Goal: Task Accomplishment & Management: Manage account settings

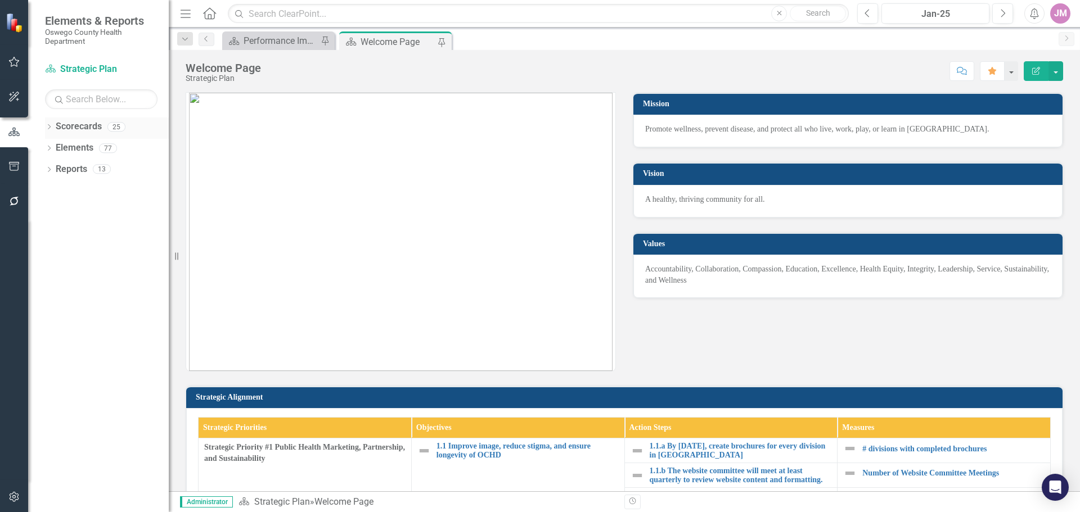
click at [51, 129] on icon "Dropdown" at bounding box center [49, 128] width 8 height 6
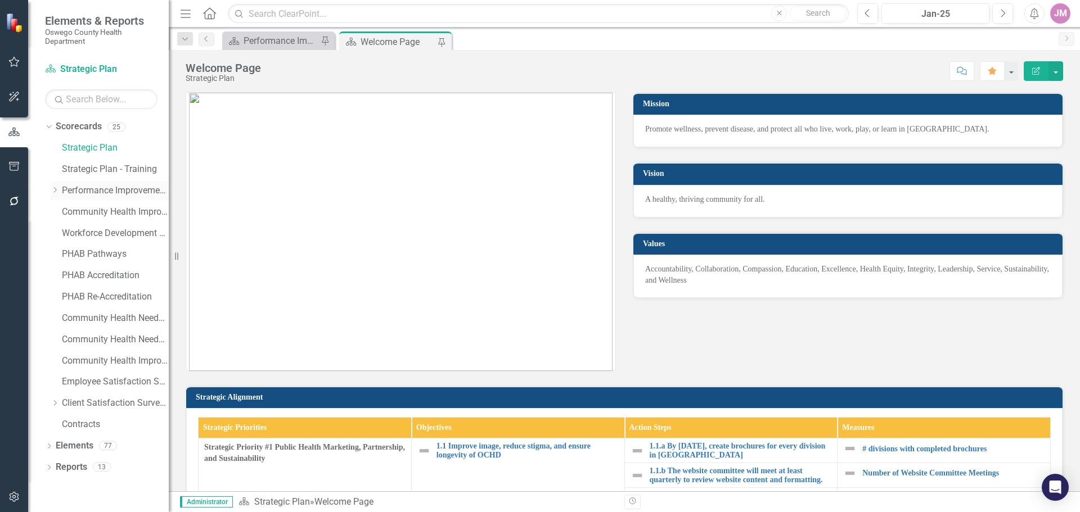
click at [81, 192] on link "Performance Improvement Plans" at bounding box center [115, 190] width 107 height 13
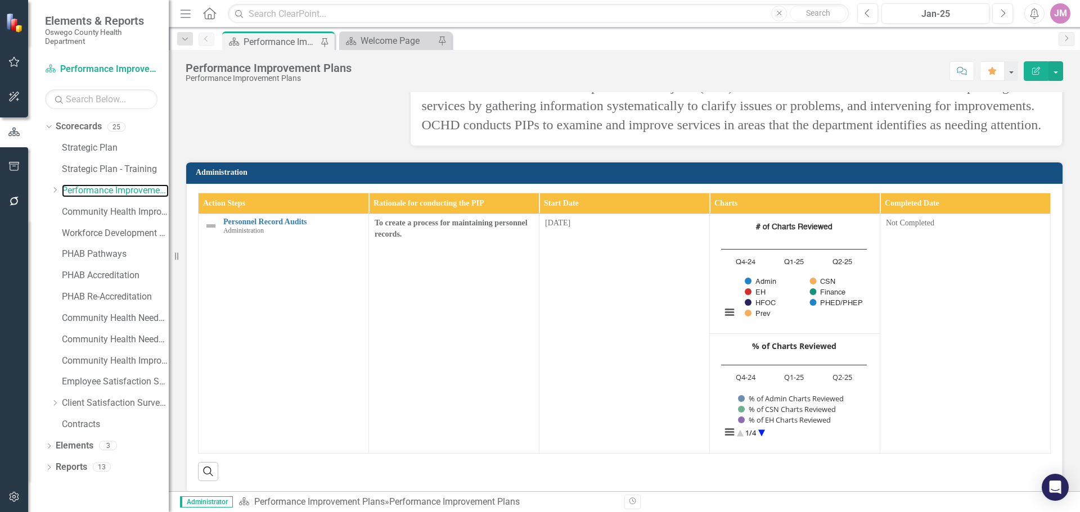
scroll to position [169, 0]
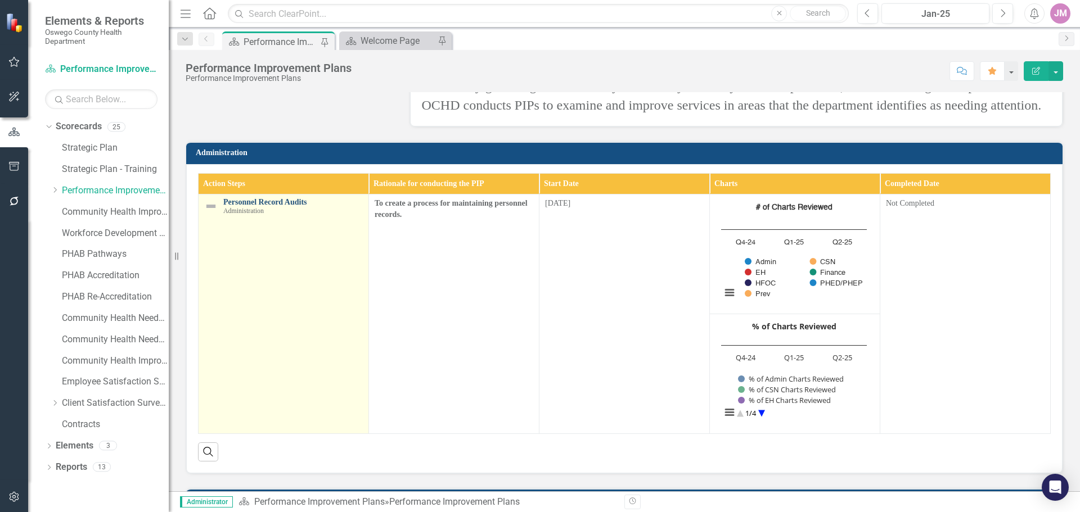
click at [249, 206] on link "Personnel Record Audits" at bounding box center [292, 202] width 139 height 8
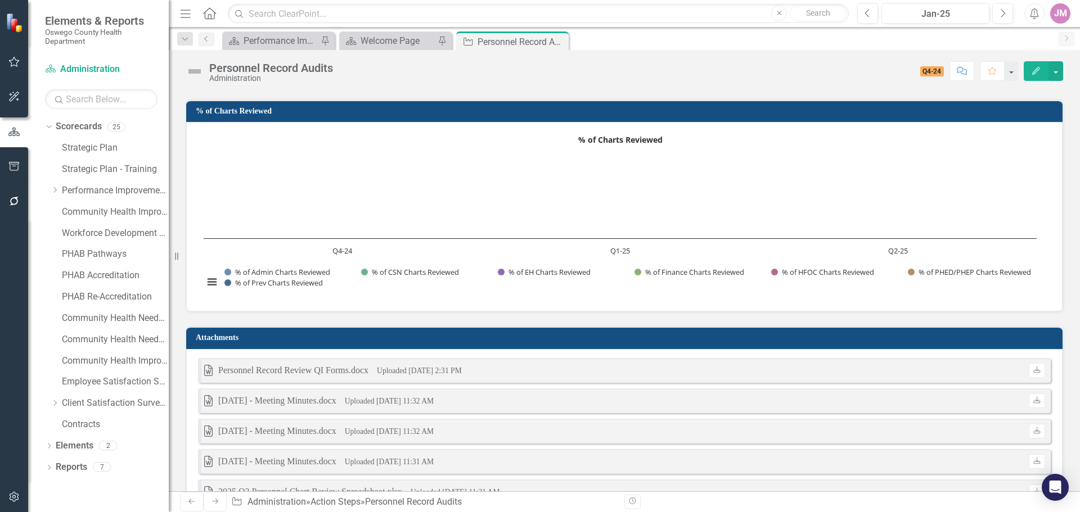
scroll to position [1194, 0]
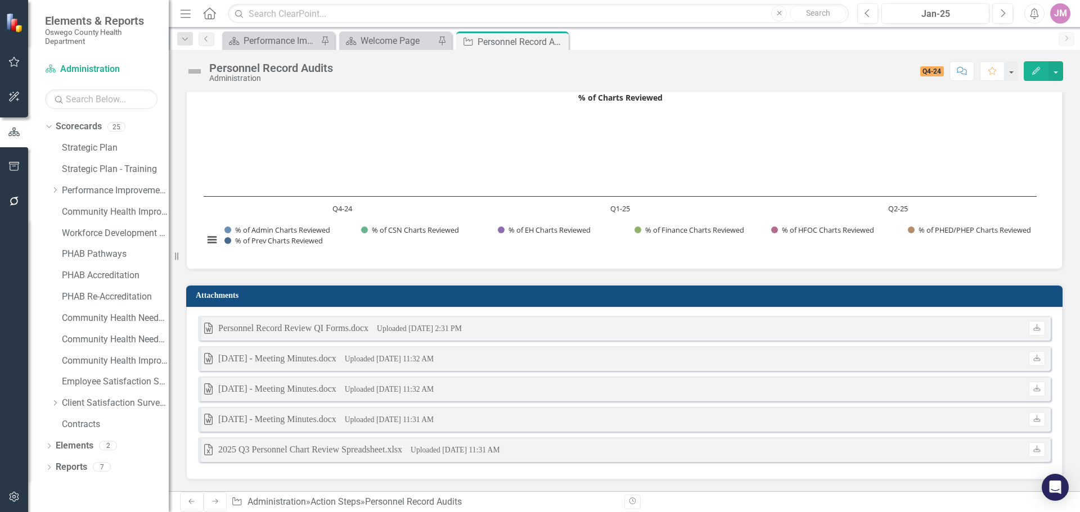
click at [354, 359] on small "Uploaded [DATE] 11:32 AM" at bounding box center [389, 359] width 89 height 8
click at [270, 357] on div "[DATE] - Meeting Minutes.docx" at bounding box center [277, 359] width 118 height 13
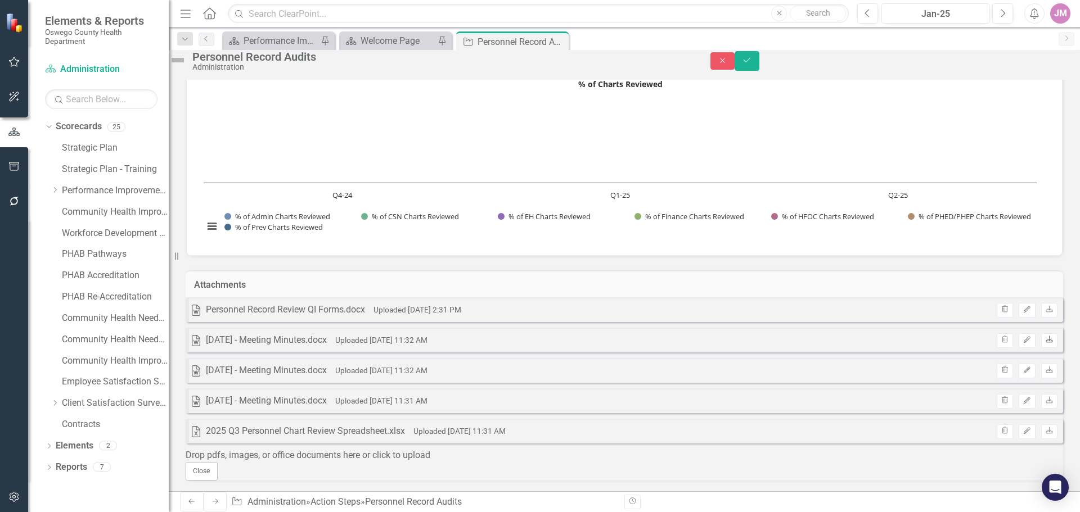
click at [1045, 344] on icon "Download" at bounding box center [1049, 340] width 8 height 7
click at [1045, 374] on icon "Download" at bounding box center [1049, 370] width 8 height 7
click at [996, 364] on button "Trash" at bounding box center [1004, 371] width 16 height 15
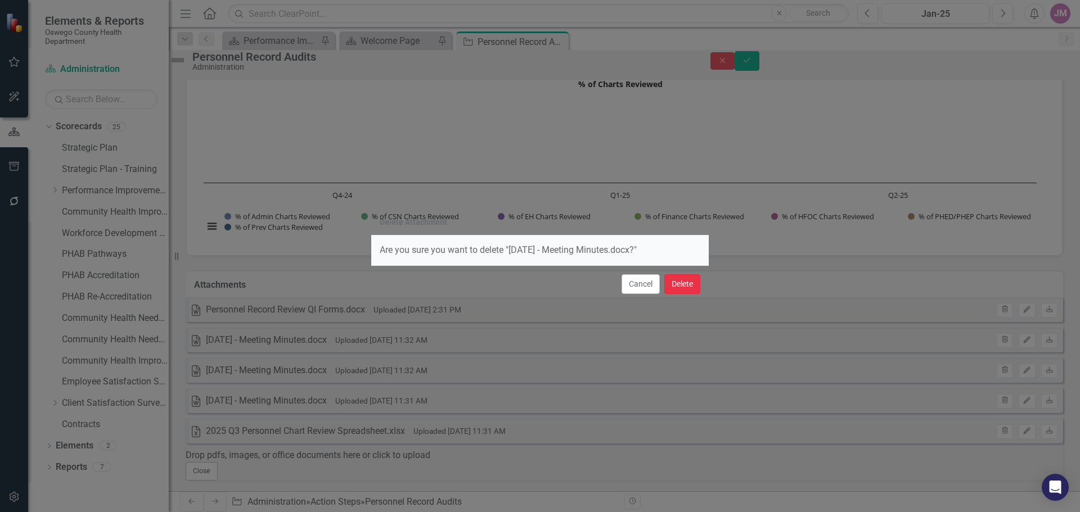
click at [688, 282] on button "Delete" at bounding box center [682, 284] width 36 height 20
